Goal: Communication & Community: Answer question/provide support

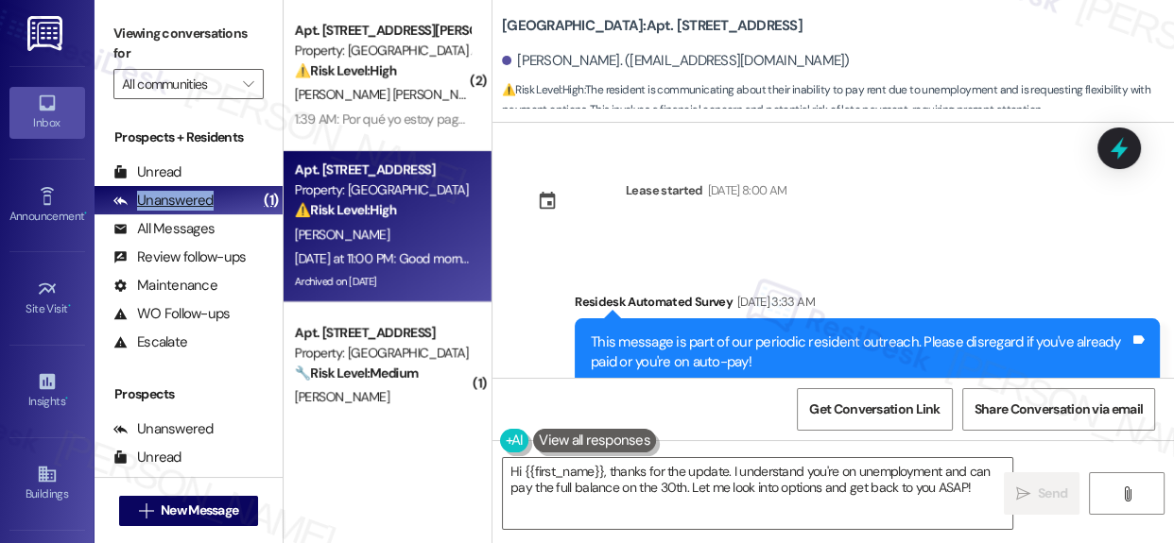
scroll to position [42415, 0]
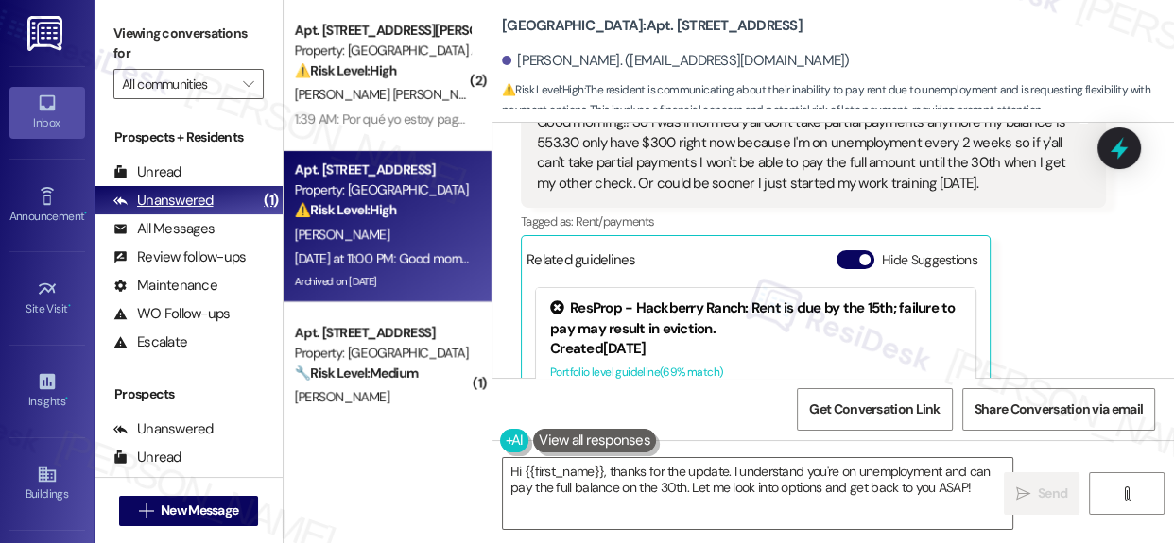
click at [198, 191] on div "Unanswered" at bounding box center [163, 201] width 100 height 20
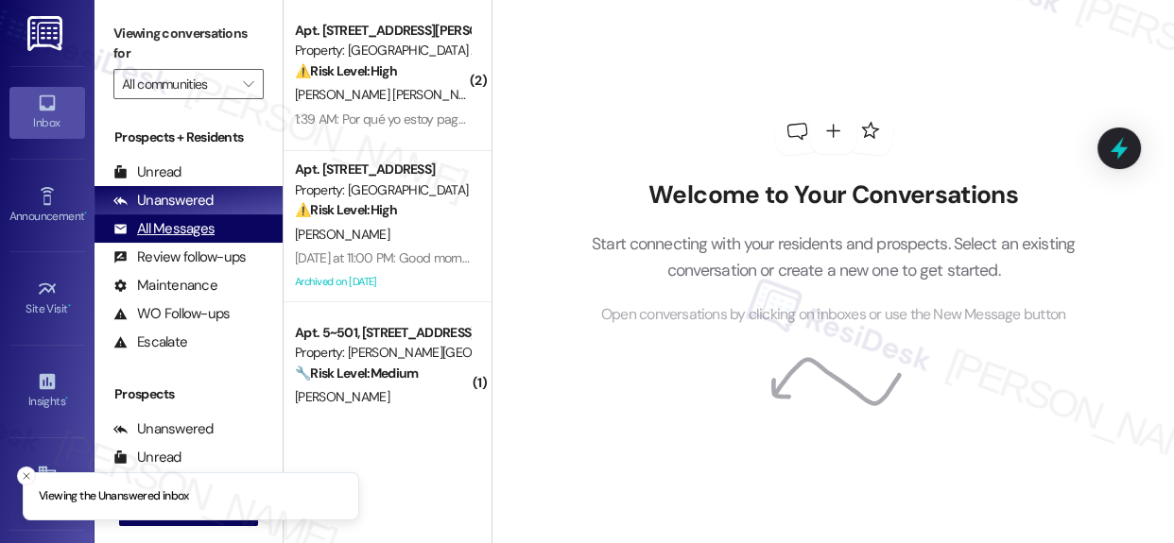
click at [174, 226] on div "All Messages" at bounding box center [163, 229] width 101 height 20
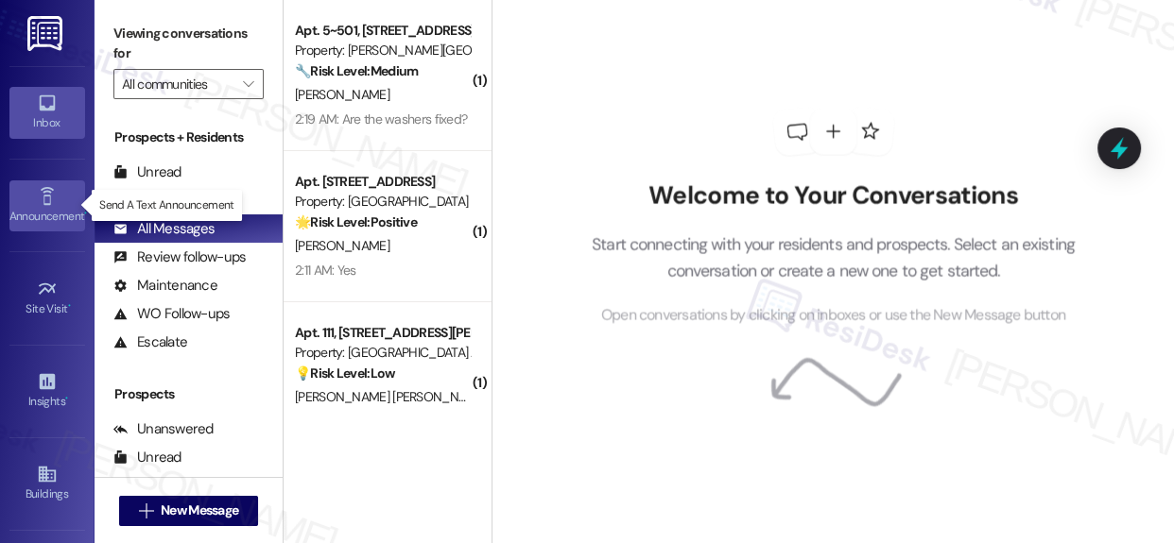
click at [40, 195] on icon at bounding box center [46, 196] width 13 height 18
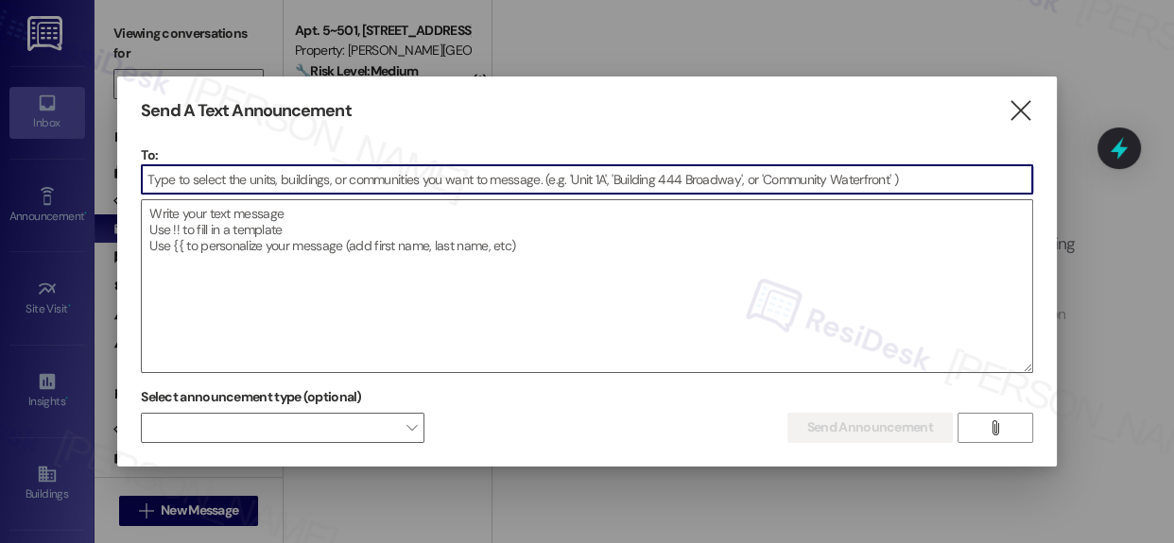
click at [406, 185] on input at bounding box center [587, 179] width 890 height 28
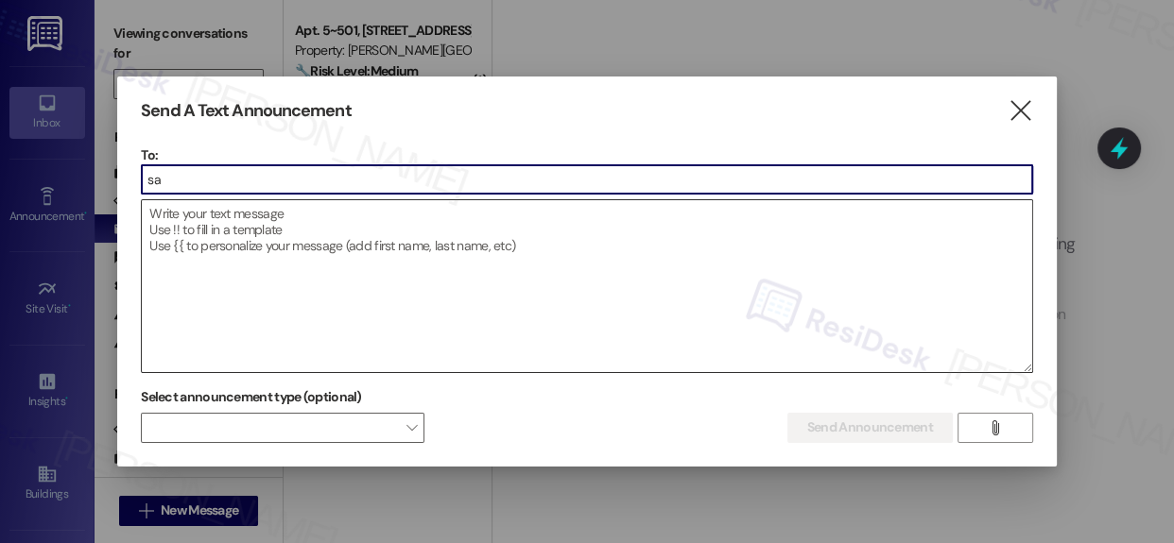
type input "s"
type input "san"
click at [1021, 111] on icon "" at bounding box center [1020, 111] width 26 height 20
click at [1021, 111] on div "Welcome to Your Conversations Start connecting with your residents and prospect…" at bounding box center [833, 217] width 567 height 435
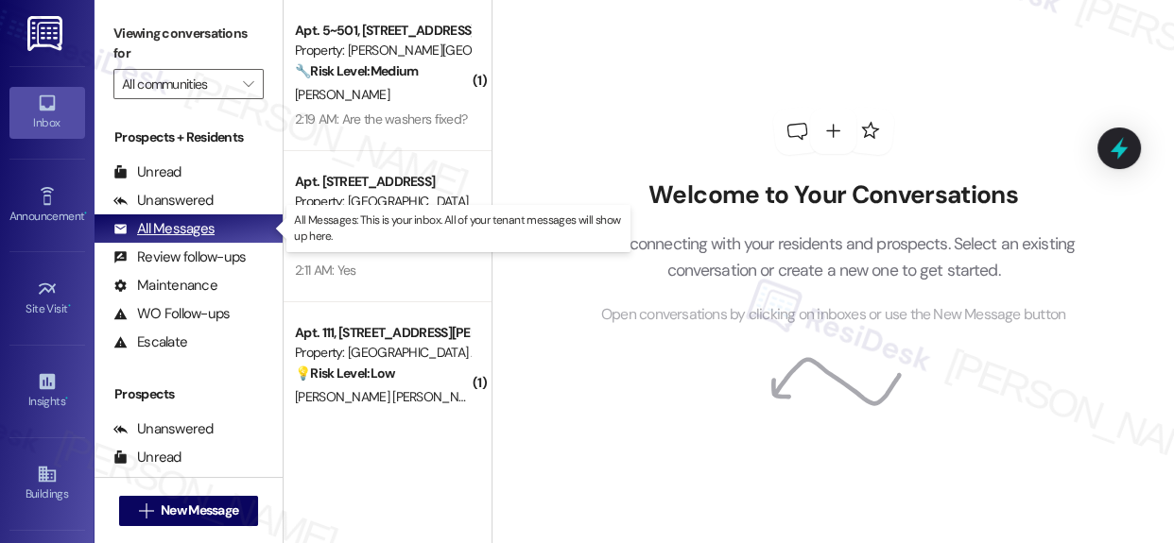
click at [189, 227] on div "All Messages" at bounding box center [163, 229] width 101 height 20
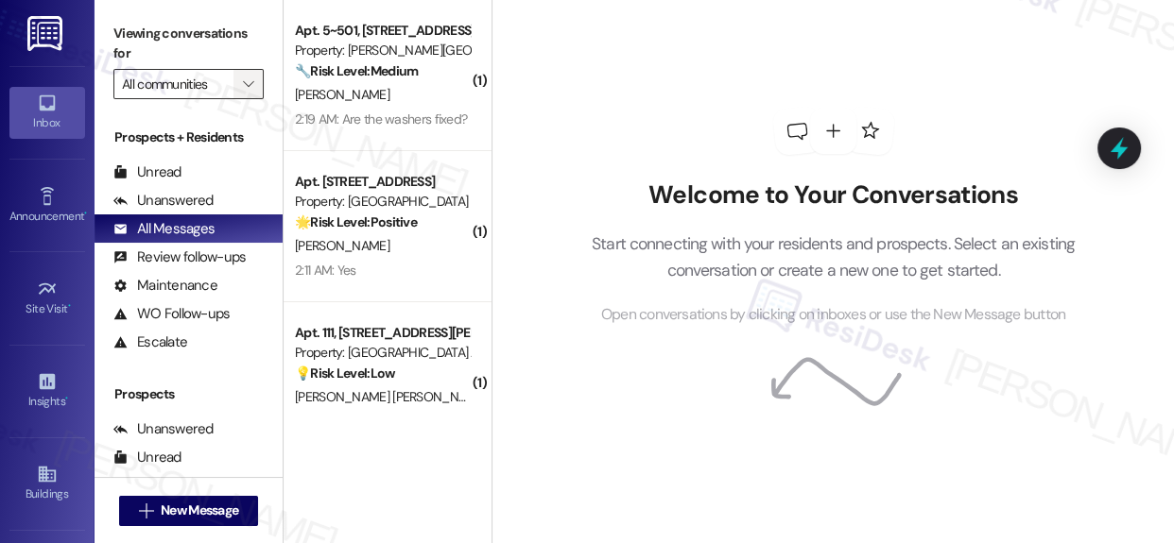
click at [242, 87] on span "" at bounding box center [248, 84] width 18 height 30
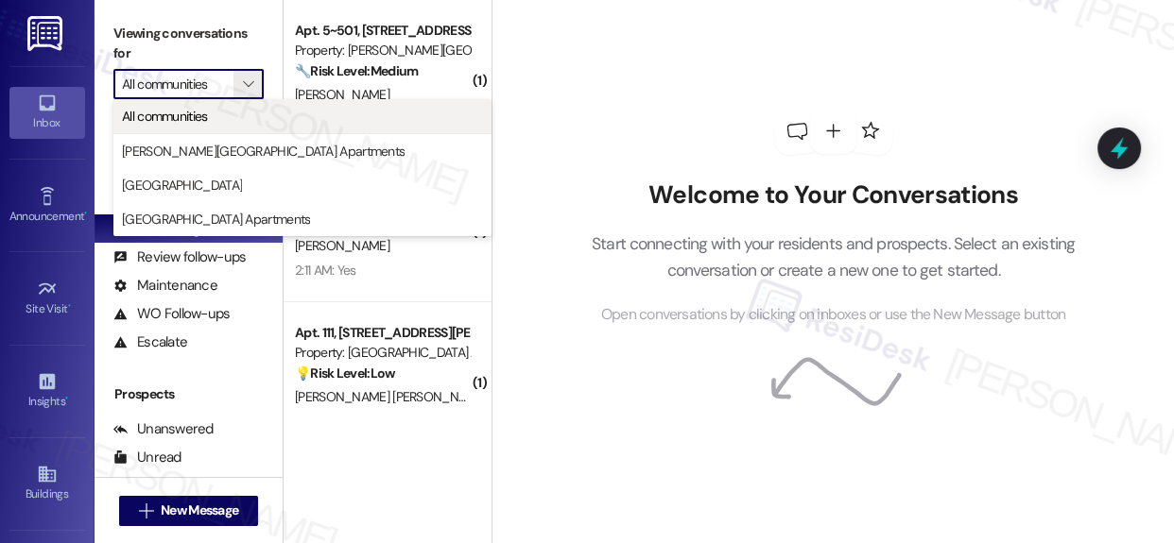
click at [169, 115] on span "All communities" at bounding box center [165, 116] width 86 height 19
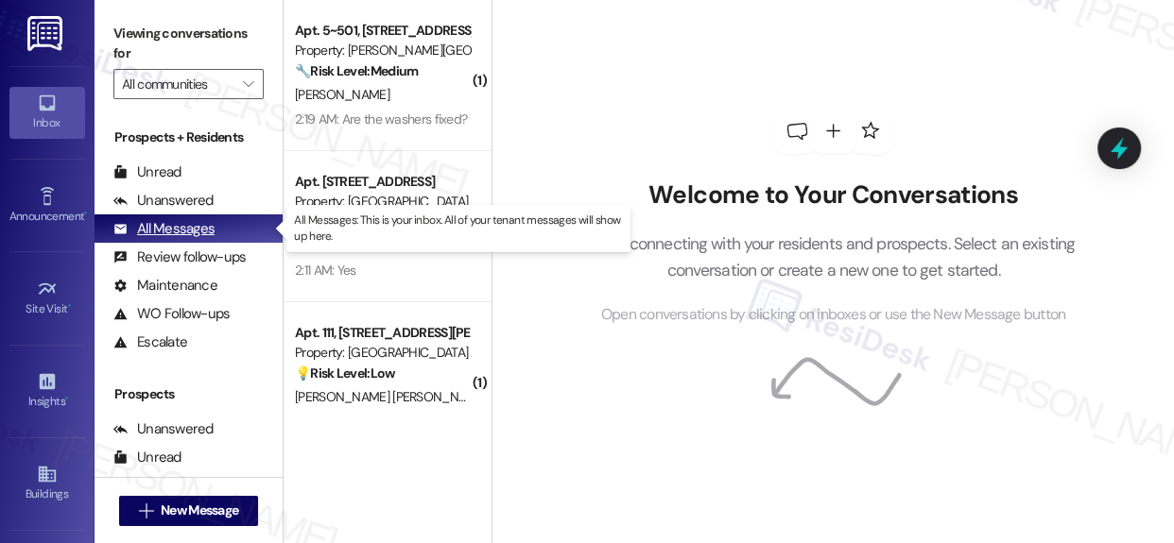
click at [153, 224] on div "All Messages" at bounding box center [163, 229] width 101 height 20
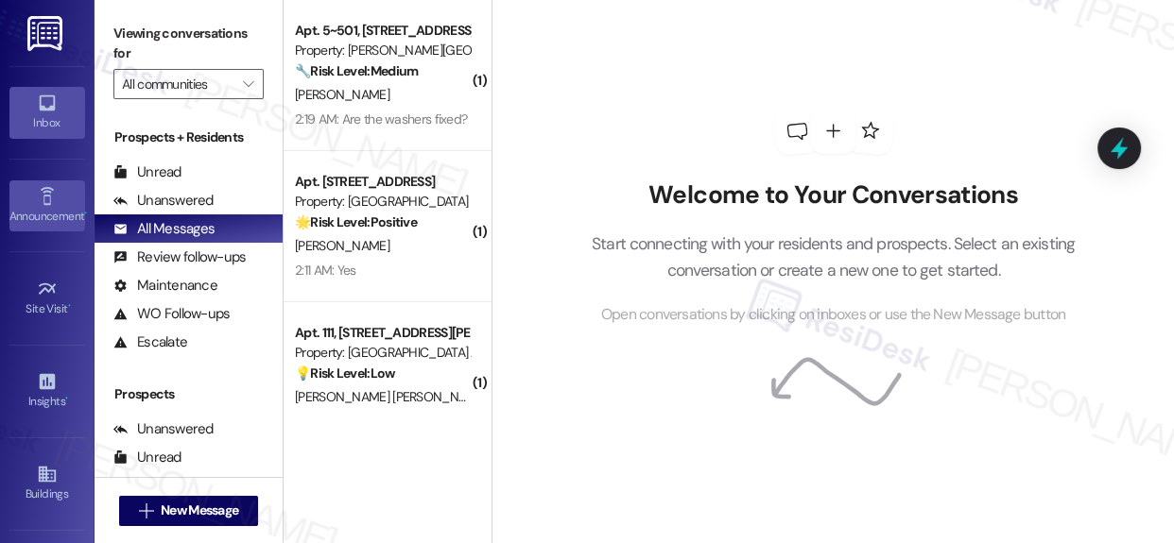
click at [40, 195] on icon at bounding box center [46, 196] width 13 height 18
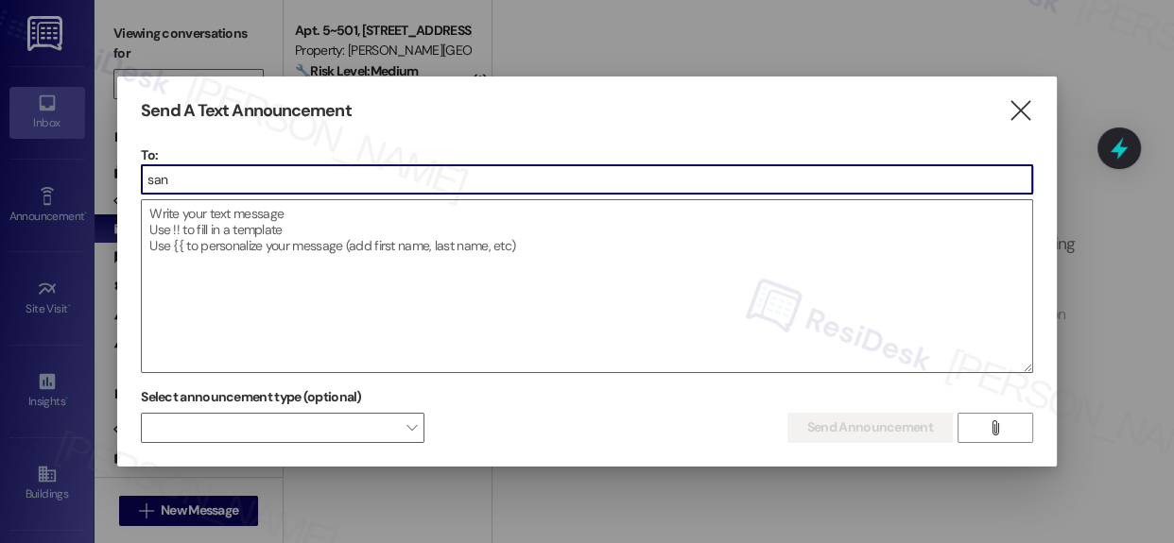
type input "san"
